Goal: Task Accomplishment & Management: Use online tool/utility

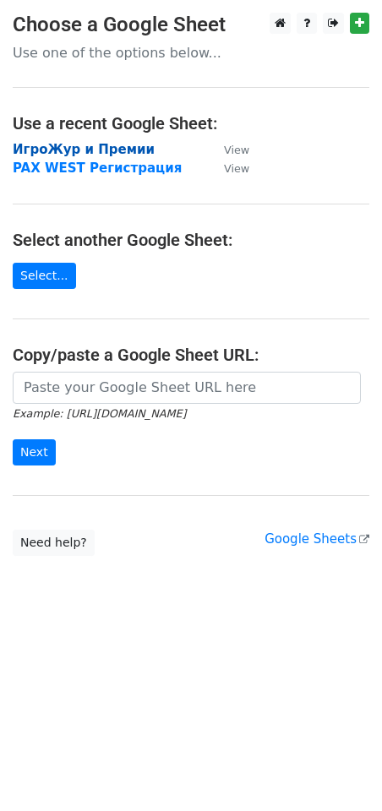
click at [110, 147] on strong "ИгроЖур и Премии" at bounding box center [84, 149] width 142 height 15
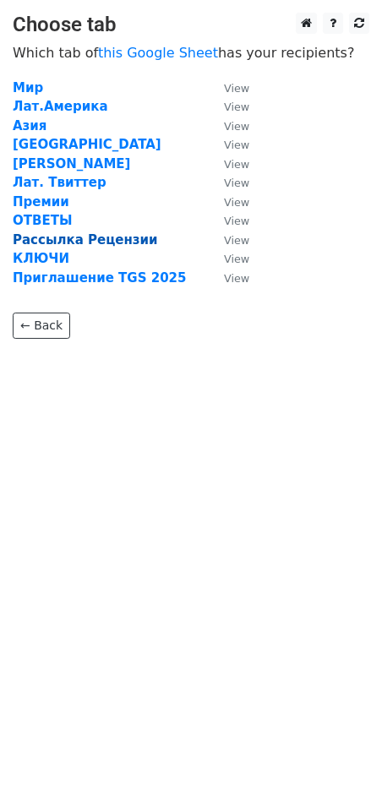
click at [68, 239] on strong "Рассылка Рецензии" at bounding box center [85, 239] width 145 height 15
